Goal: Information Seeking & Learning: Learn about a topic

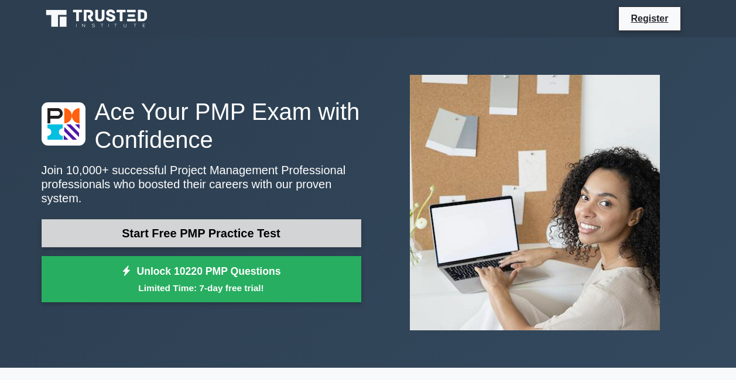
click at [184, 226] on link "Start Free PMP Practice Test" at bounding box center [202, 233] width 320 height 28
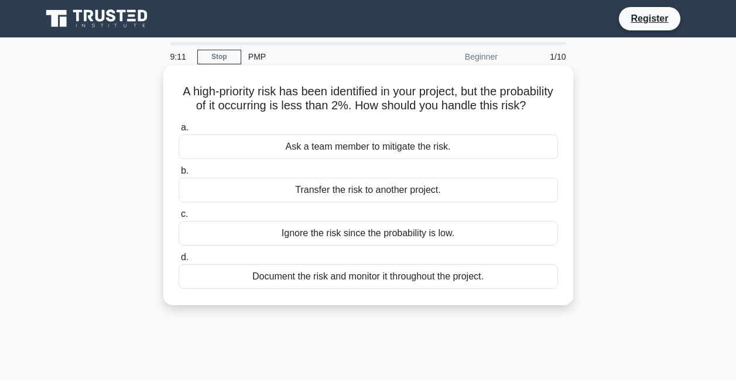
click at [375, 159] on div "Ask a team member to mitigate the risk." at bounding box center [367, 147] width 379 height 25
click at [178, 132] on input "a. Ask a team member to mitigate the risk." at bounding box center [178, 128] width 0 height 8
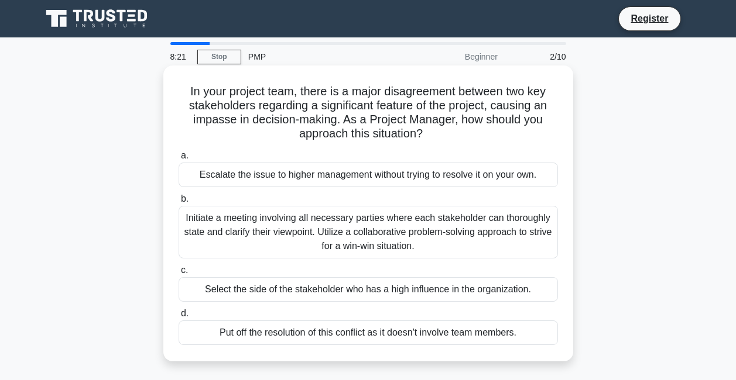
click at [331, 228] on div "Initiate a meeting involving all necessary parties where each stakeholder can t…" at bounding box center [367, 232] width 379 height 53
click at [178, 203] on input "b. Initiate a meeting involving all necessary parties where each stakeholder ca…" at bounding box center [178, 199] width 0 height 8
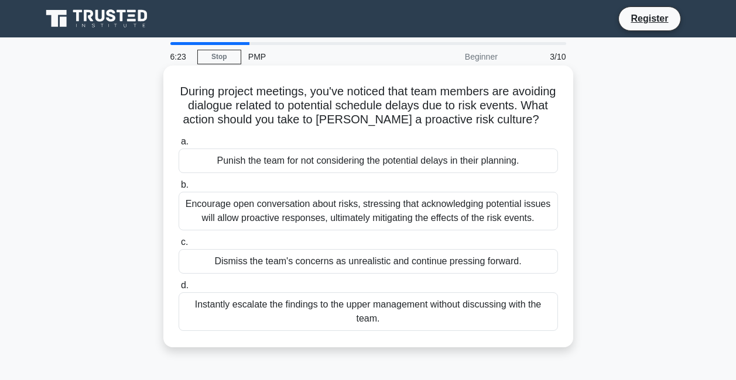
click at [256, 218] on div "Encourage open conversation about risks, stressing that acknowledging potential…" at bounding box center [367, 211] width 379 height 39
click at [178, 189] on input "b. Encourage open conversation about risks, stressing that acknowledging potent…" at bounding box center [178, 185] width 0 height 8
